Goal: Task Accomplishment & Management: Use online tool/utility

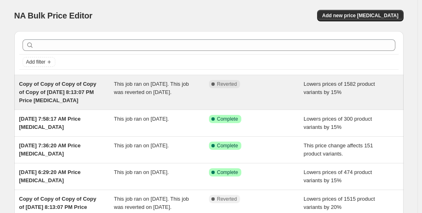
click at [97, 92] on div "Copy of Copy of Copy of Copy of Copy of [DATE] 8:13:07 PM Price [MEDICAL_DATA]" at bounding box center [66, 92] width 95 height 25
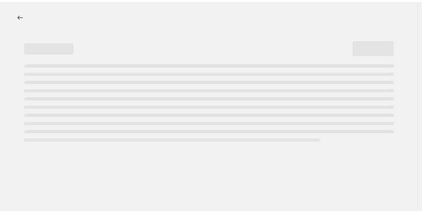
select select "percentage"
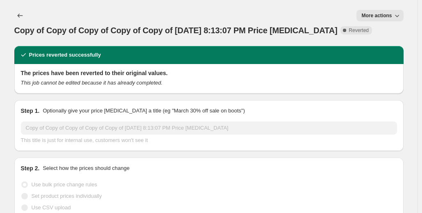
select select "tag"
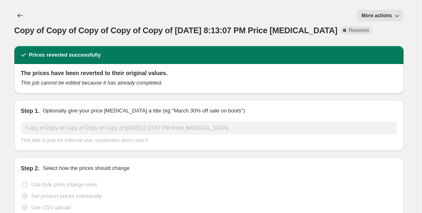
select select "tag"
click at [401, 14] on icon "button" at bounding box center [397, 15] width 8 height 8
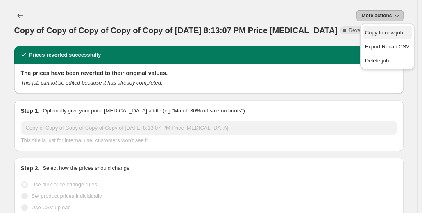
click at [386, 29] on span "Copy to new job" at bounding box center [384, 32] width 38 height 6
select select "percentage"
select select "tag"
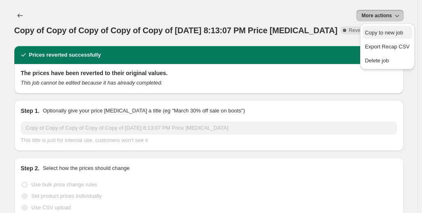
select select "tag"
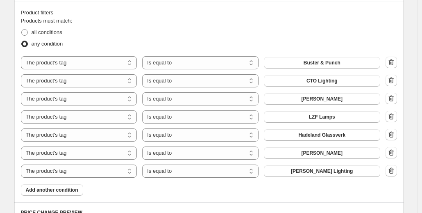
scroll to position [467, 0]
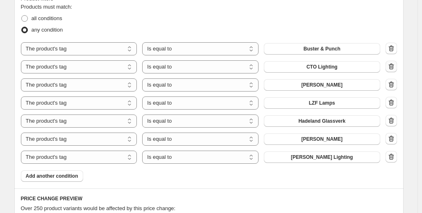
click at [394, 65] on icon "button" at bounding box center [391, 66] width 8 height 8
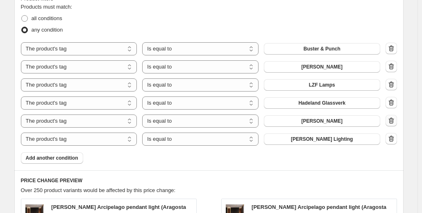
click at [392, 120] on icon "button" at bounding box center [391, 120] width 8 height 8
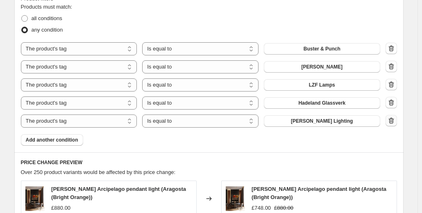
click at [393, 120] on icon "button" at bounding box center [391, 120] width 8 height 8
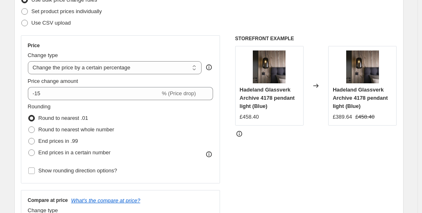
scroll to position [109, 0]
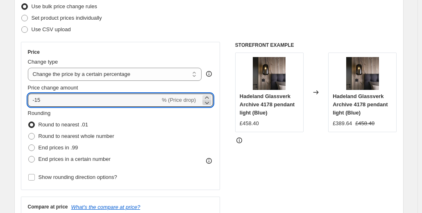
click at [210, 101] on icon at bounding box center [207, 102] width 8 height 8
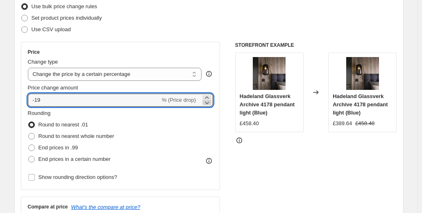
type input "-20"
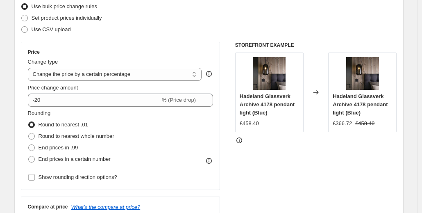
click at [343, 175] on div "STOREFRONT EXAMPLE Hadeland Glassverk Archive 4178 pendant light (Blue) £458.40…" at bounding box center [316, 142] width 162 height 201
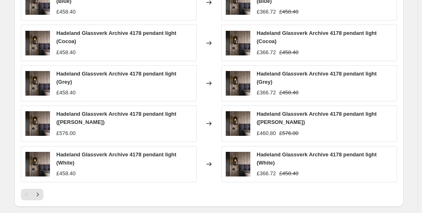
scroll to position [758, 0]
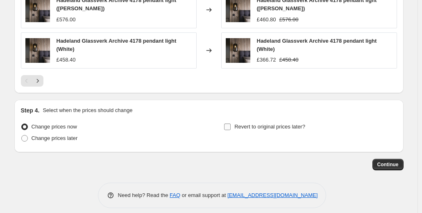
click at [231, 123] on input "Revert to original prices later?" at bounding box center [227, 126] width 7 height 7
checkbox input "true"
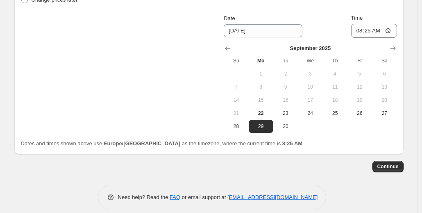
scroll to position [899, 0]
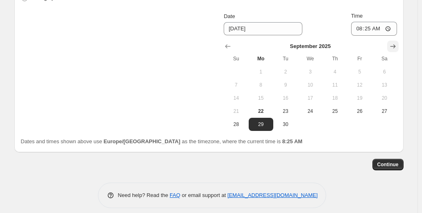
click at [395, 44] on icon "Show next month, October 2025" at bounding box center [392, 46] width 5 height 4
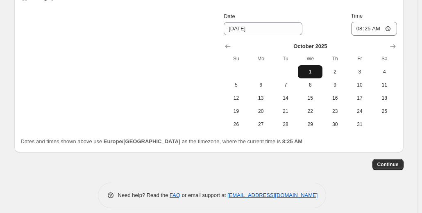
click at [314, 68] on span "1" at bounding box center [310, 71] width 18 height 7
type input "[DATE]"
click at [372, 22] on input "08:25" at bounding box center [374, 29] width 46 height 14
type input "06:00"
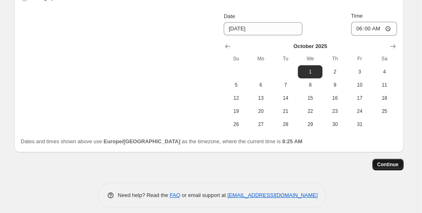
click at [390, 161] on span "Continue" at bounding box center [387, 164] width 21 height 7
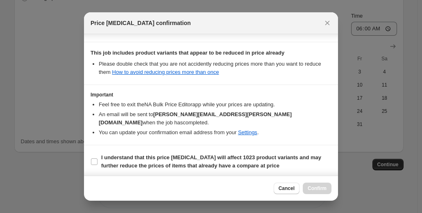
scroll to position [193, 0]
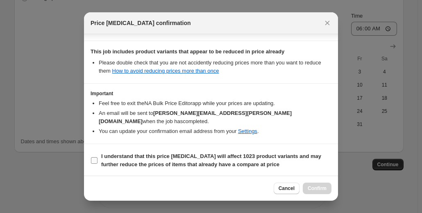
click at [94, 162] on input "I understand that this price [MEDICAL_DATA] will affect 1023 product variants a…" at bounding box center [94, 160] width 7 height 7
checkbox input "true"
click at [313, 187] on span "Confirm" at bounding box center [317, 188] width 19 height 7
